Goal: Transaction & Acquisition: Purchase product/service

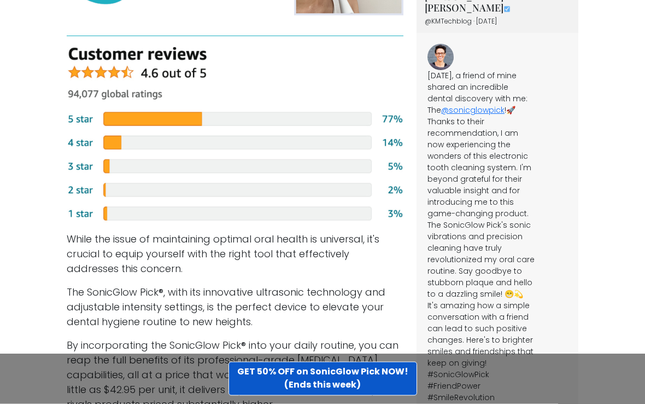
scroll to position [3070, 0]
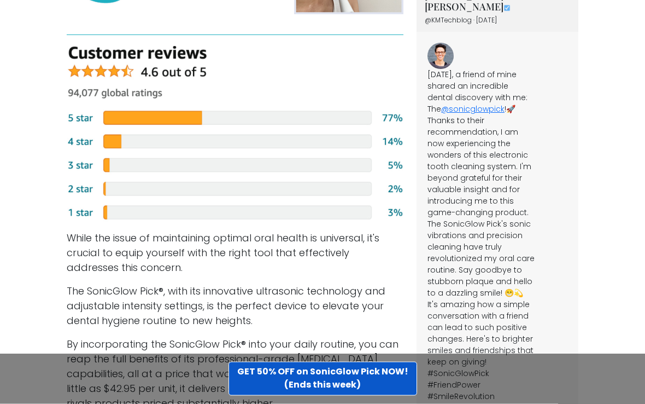
click at [126, 169] on img at bounding box center [235, 134] width 337 height 176
click at [127, 168] on img at bounding box center [235, 134] width 337 height 176
click at [86, 162] on img at bounding box center [235, 134] width 337 height 176
click at [132, 168] on img at bounding box center [235, 134] width 337 height 176
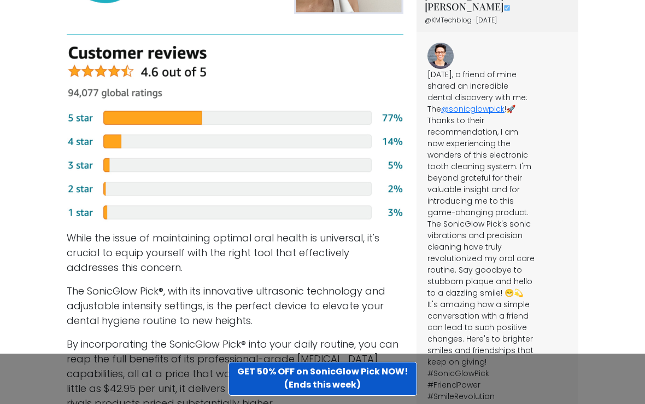
click at [154, 170] on img at bounding box center [235, 134] width 337 height 176
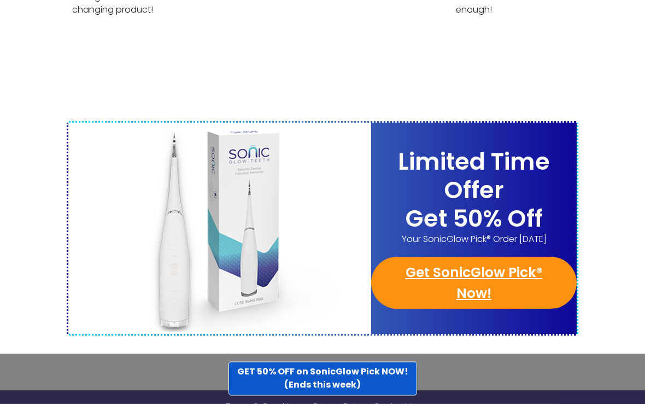
scroll to position [4253, 0]
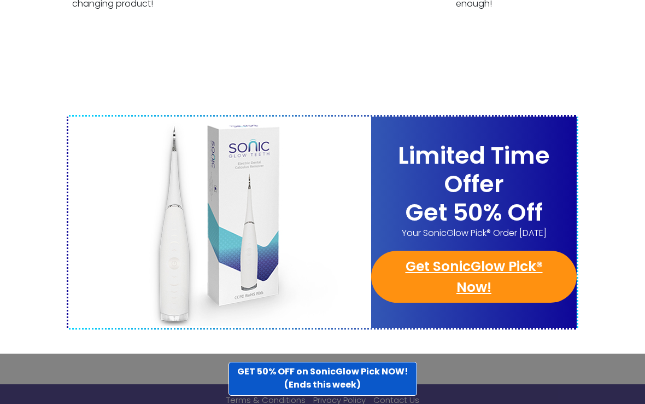
click at [551, 226] on span "Your SonicGlow Pick® Order Today" at bounding box center [474, 232] width 206 height 13
click at [504, 250] on link "Get SonicGlow Pick® Now!" at bounding box center [474, 276] width 206 height 52
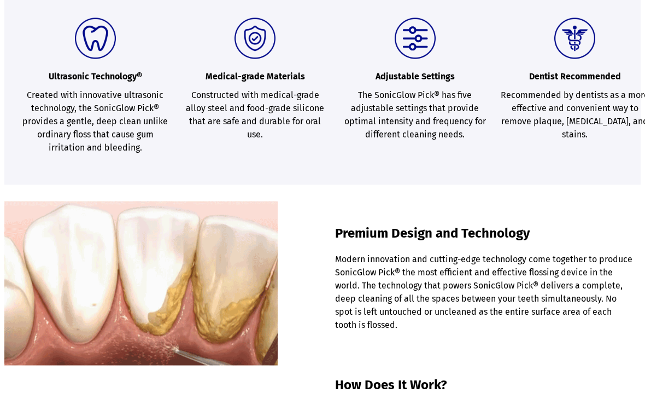
scroll to position [625, 0]
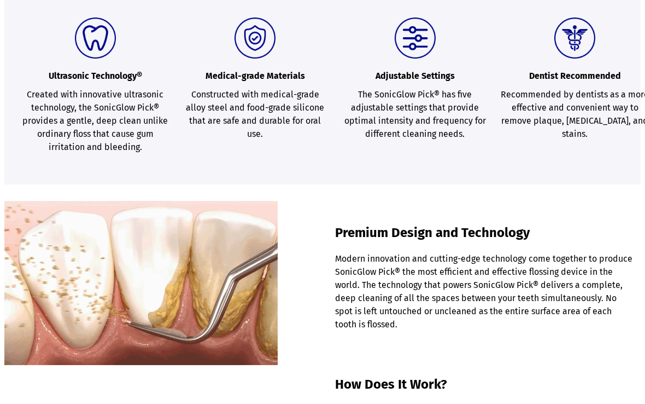
click at [537, 156] on section "Ultrasonic Technology® Created with innovative ultrasonic technology, the Sonic…" at bounding box center [322, 85] width 637 height 197
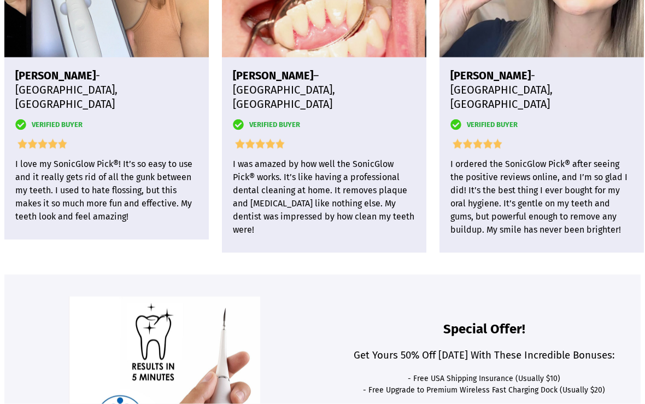
scroll to position [2764, 0]
